Goal: Information Seeking & Learning: Learn about a topic

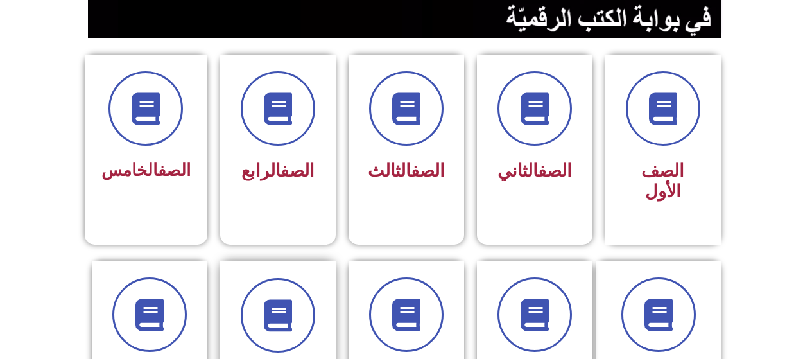
scroll to position [450, 0]
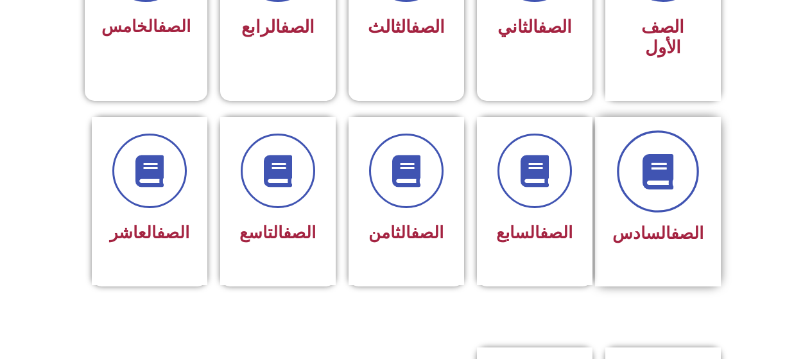
click at [668, 170] on span at bounding box center [658, 171] width 82 height 82
click at [671, 170] on span at bounding box center [658, 171] width 82 height 82
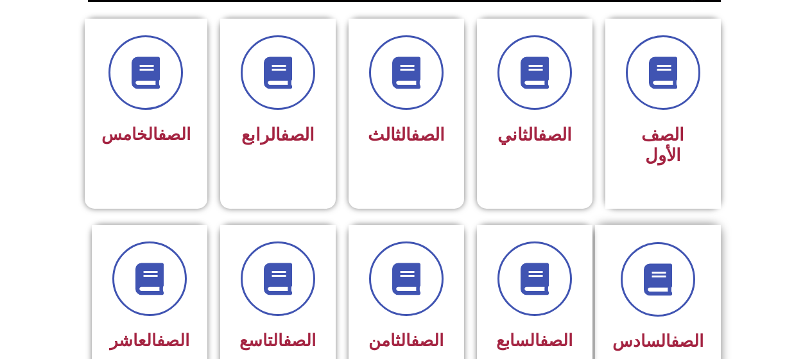
scroll to position [385, 0]
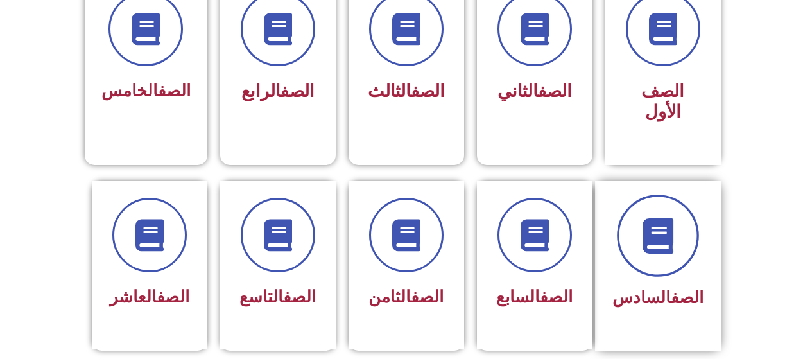
click at [663, 218] on icon at bounding box center [657, 235] width 35 height 35
click at [676, 218] on icon at bounding box center [657, 235] width 35 height 35
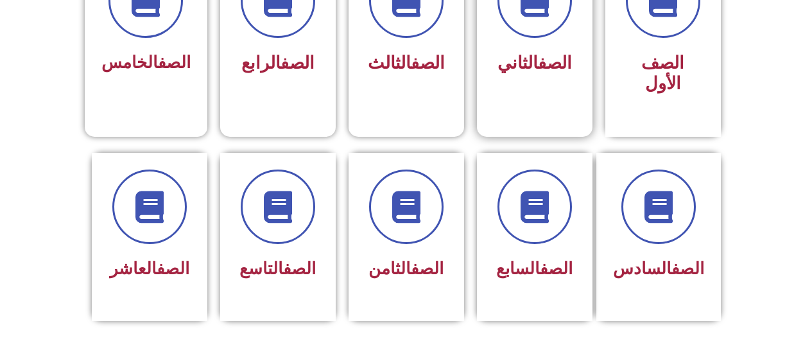
scroll to position [384, 0]
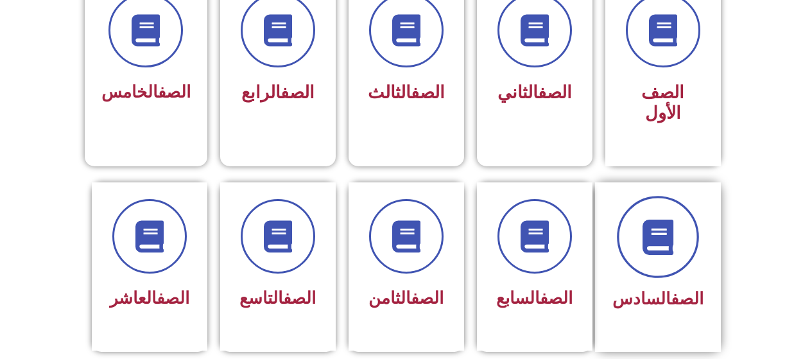
click at [660, 250] on span at bounding box center [658, 237] width 82 height 82
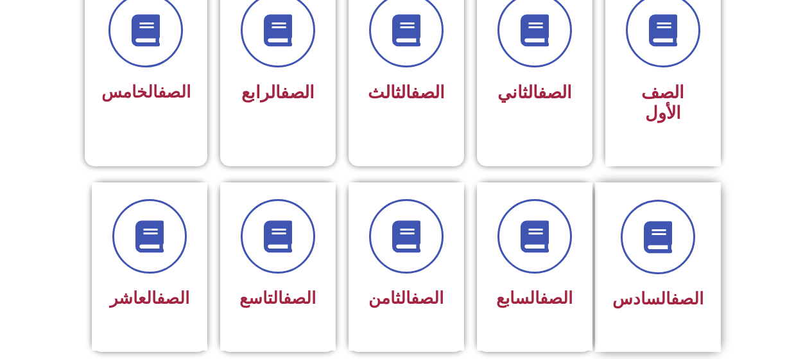
click at [654, 284] on div "الصف السادس" at bounding box center [658, 299] width 91 height 31
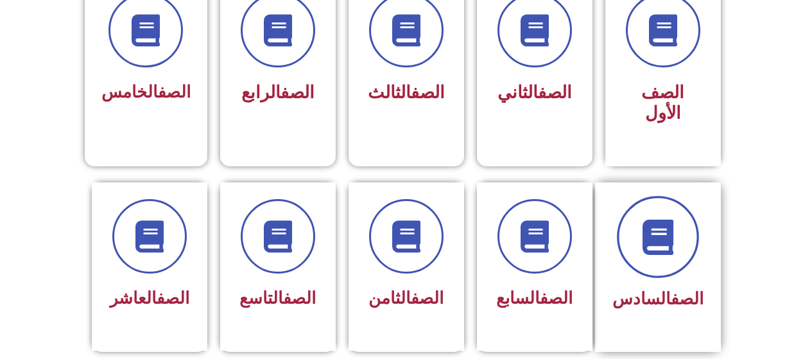
click at [644, 214] on span at bounding box center [658, 237] width 82 height 82
click at [646, 219] on icon at bounding box center [657, 236] width 35 height 35
click at [676, 219] on icon at bounding box center [657, 236] width 35 height 35
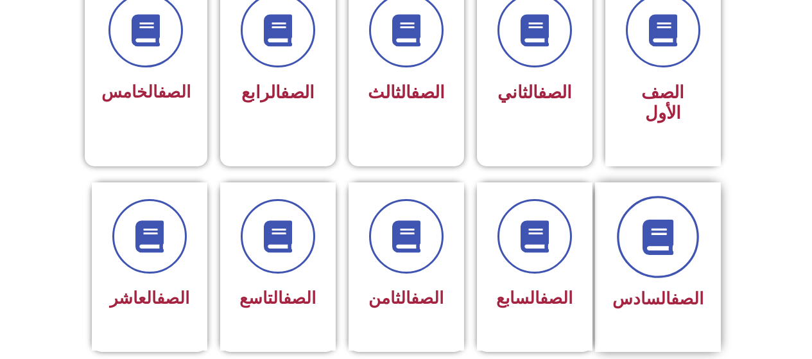
click at [653, 227] on icon at bounding box center [657, 236] width 35 height 35
click at [662, 219] on icon at bounding box center [657, 236] width 35 height 35
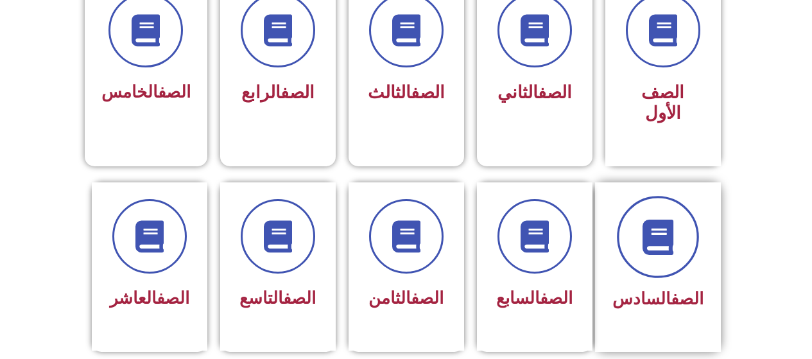
click at [662, 219] on icon at bounding box center [657, 236] width 35 height 35
click at [663, 197] on span at bounding box center [658, 237] width 82 height 82
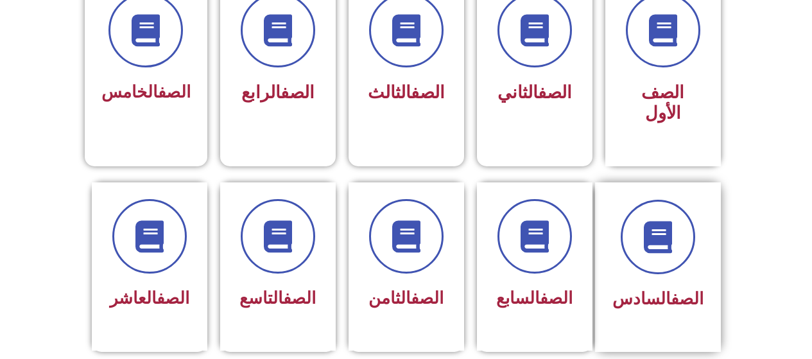
click at [671, 289] on link "الصف" at bounding box center [687, 298] width 33 height 19
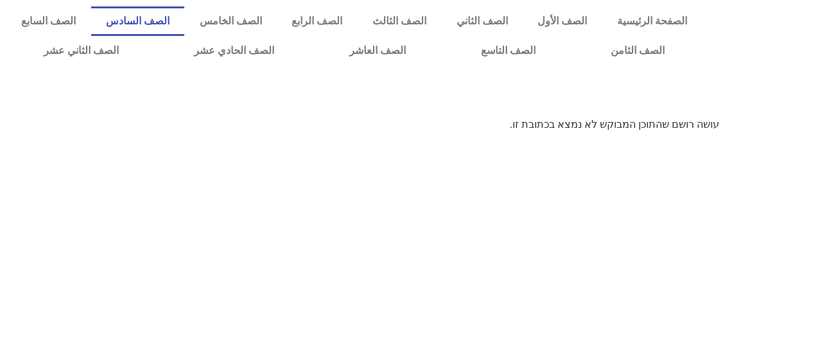
click at [185, 24] on link "الصف السادس" at bounding box center [138, 21] width 94 height 30
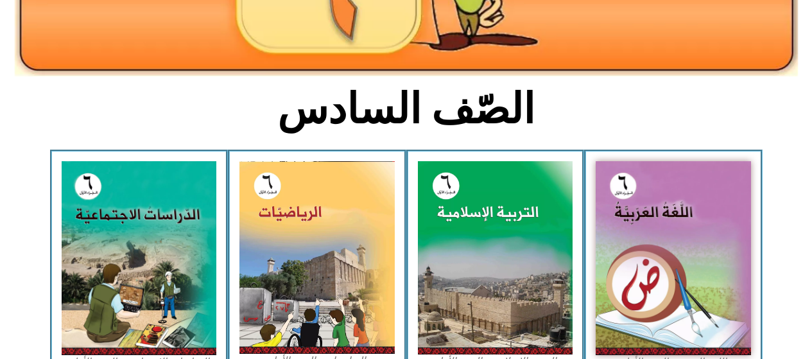
scroll to position [257, 0]
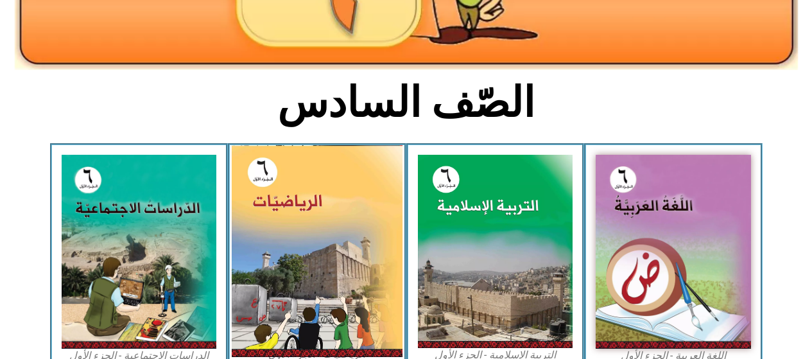
click at [287, 245] on img at bounding box center [317, 251] width 171 height 212
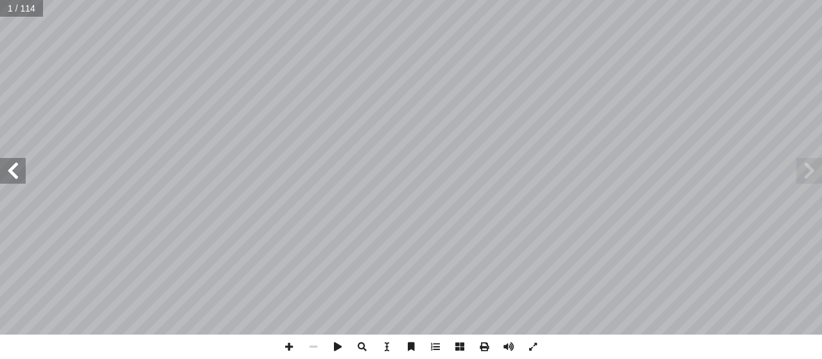
click at [7, 166] on span at bounding box center [13, 171] width 26 height 26
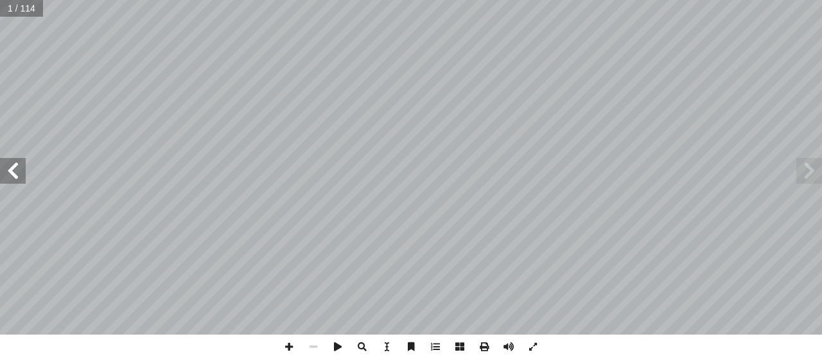
click at [7, 166] on span at bounding box center [13, 171] width 26 height 26
click at [12, 170] on span at bounding box center [13, 171] width 26 height 26
click at [286, 340] on span at bounding box center [289, 347] width 24 height 24
click at [14, 171] on span at bounding box center [13, 171] width 26 height 26
click at [1, 173] on span at bounding box center [13, 171] width 26 height 26
